Goal: Task Accomplishment & Management: Manage account settings

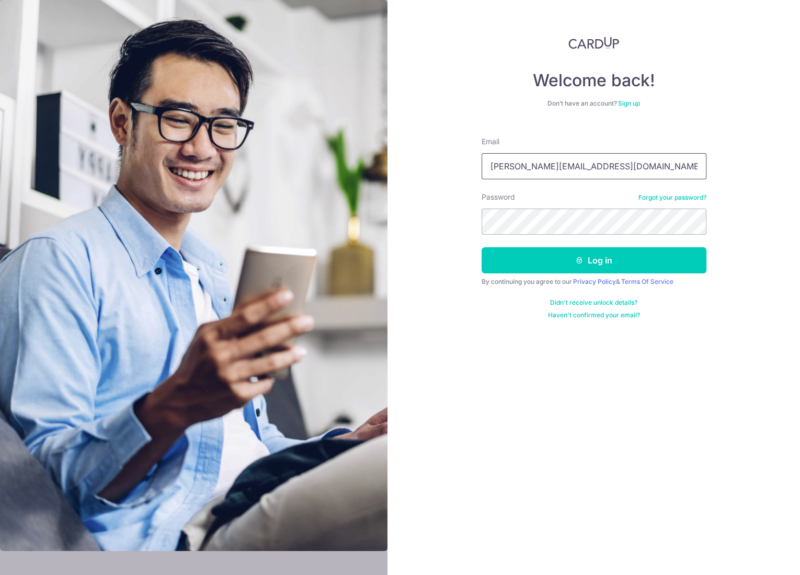
click at [534, 171] on input "edward.lwz@gmail.com" at bounding box center [594, 166] width 225 height 26
paste input "cardup"
type input "[PERSON_NAME][EMAIL_ADDRESS][DOMAIN_NAME]"
click at [482, 247] on button "Log in" at bounding box center [594, 260] width 225 height 26
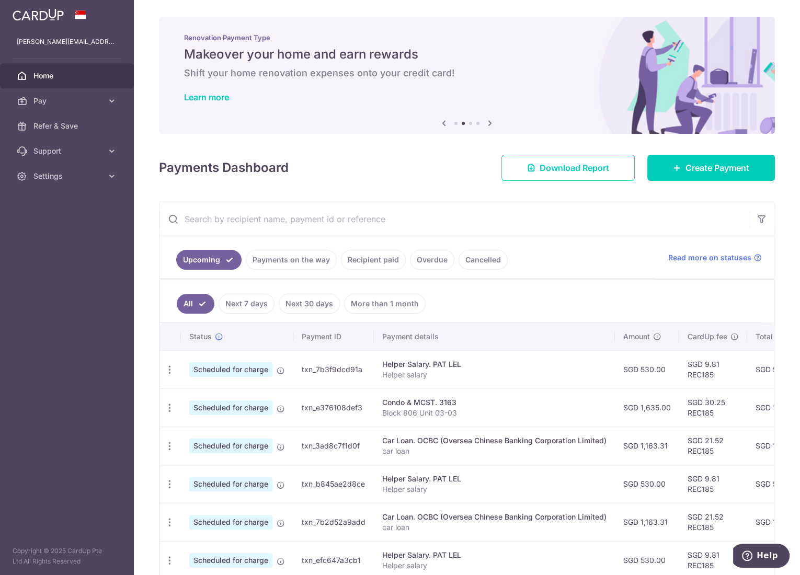
click at [542, 398] on div "Condo & MCST. 3163" at bounding box center [494, 402] width 224 height 10
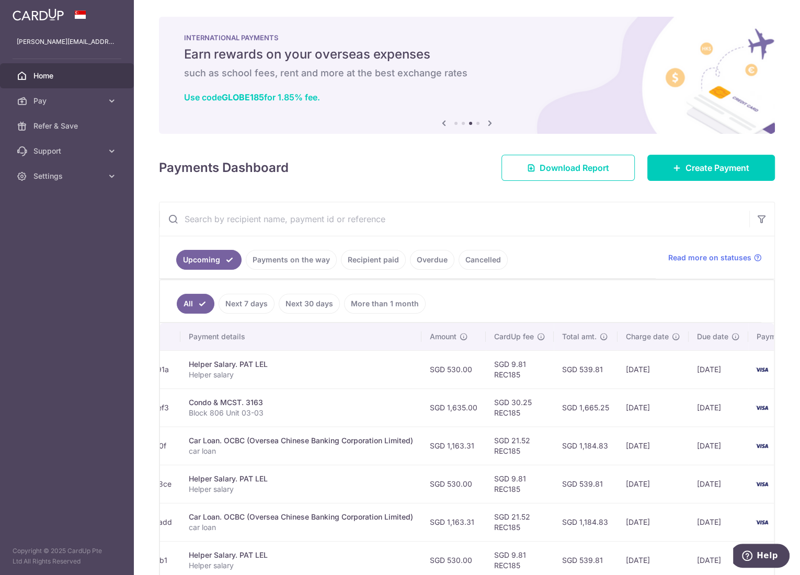
scroll to position [0, 249]
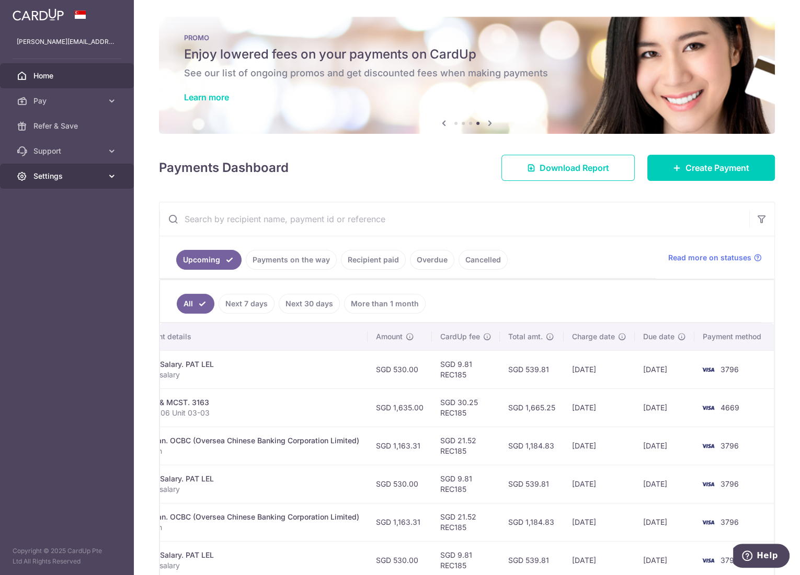
click at [85, 181] on span "Settings" at bounding box center [67, 176] width 69 height 10
click at [47, 227] on span "Logout" at bounding box center [67, 226] width 69 height 10
